Goal: Task Accomplishment & Management: Manage account settings

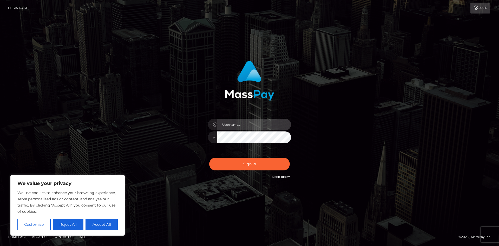
click at [228, 120] on input "text" at bounding box center [254, 125] width 74 height 12
click at [237, 128] on input "text" at bounding box center [254, 125] width 74 height 12
click at [259, 123] on input "text" at bounding box center [254, 125] width 74 height 12
click at [236, 131] on div at bounding box center [249, 135] width 91 height 40
click at [236, 123] on input "text" at bounding box center [254, 125] width 74 height 12
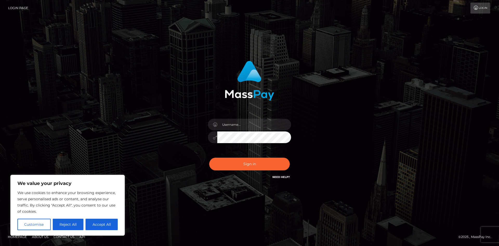
click at [203, 118] on div "Sign in" at bounding box center [249, 120] width 136 height 127
click at [104, 232] on div "We value your privacy We use cookies to enhance your browsing experience, serve…" at bounding box center [67, 205] width 114 height 61
click at [104, 224] on button "Accept All" at bounding box center [102, 224] width 32 height 11
checkbox input "true"
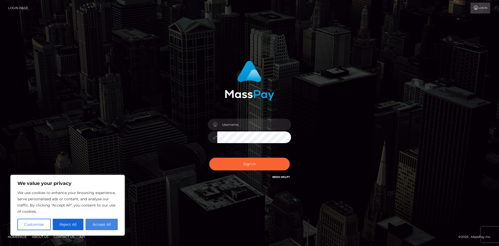
checkbox input "true"
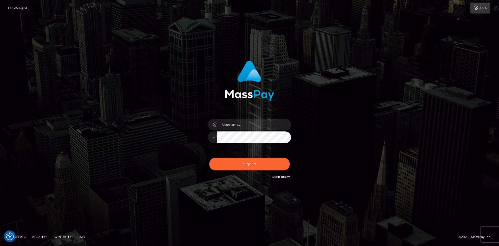
click at [235, 118] on div at bounding box center [249, 135] width 91 height 40
click at [237, 123] on input "text" at bounding box center [254, 125] width 74 height 12
click at [276, 129] on input "nicolefaedee@" at bounding box center [254, 125] width 74 height 12
type input "nicolefaedee@gmail.com"
click at [170, 130] on div "nicolefaedee@gmail.com Sign in" at bounding box center [249, 123] width 296 height 132
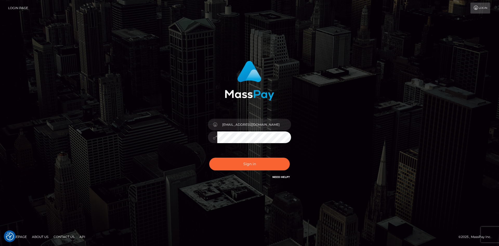
click at [209, 158] on button "Sign in" at bounding box center [249, 164] width 81 height 13
click at [243, 123] on input "text" at bounding box center [254, 125] width 74 height 12
click at [248, 124] on input "text" at bounding box center [254, 125] width 74 height 12
click at [236, 126] on input "text" at bounding box center [254, 125] width 74 height 12
type input "[EMAIL_ADDRESS][DOMAIN_NAME]"
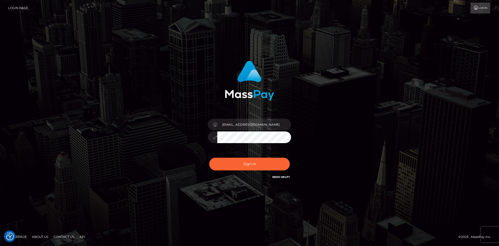
click at [209, 158] on button "Sign in" at bounding box center [249, 164] width 81 height 13
